Goal: Information Seeking & Learning: Find specific page/section

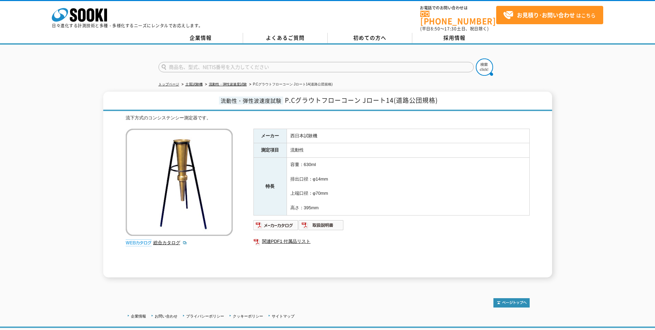
click at [184, 63] on input "text" at bounding box center [316, 67] width 315 height 10
type input "商品名、型式、NETIS番号を入力してください"
click at [170, 234] on div "総合カタログ" at bounding box center [180, 188] width 109 height 121
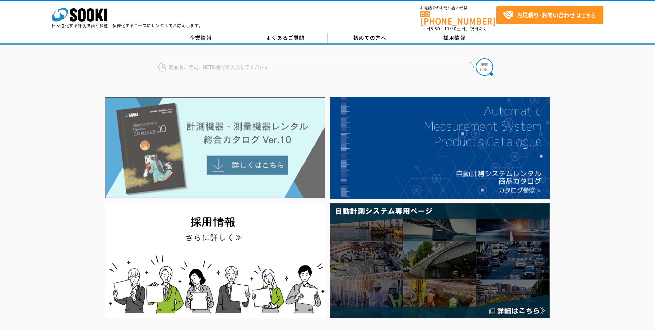
click at [246, 162] on img at bounding box center [215, 147] width 220 height 101
